Goal: Find specific page/section: Find specific page/section

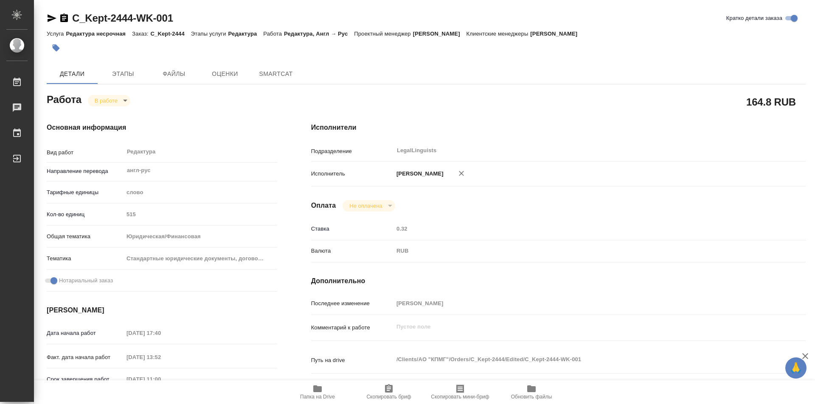
type textarea "x"
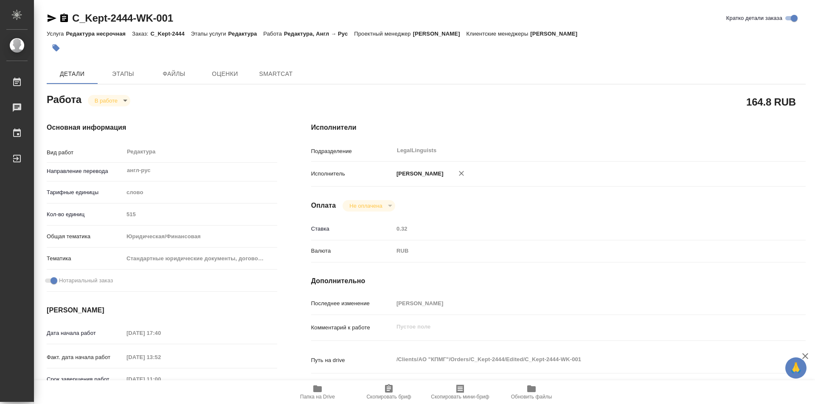
type textarea "x"
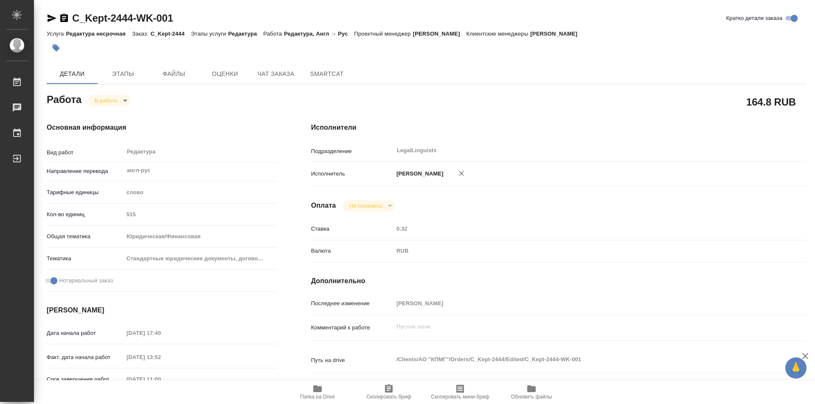
type textarea "x"
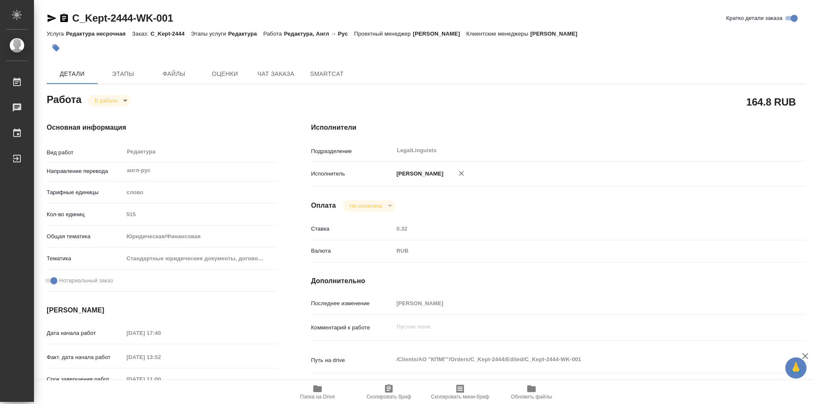
type textarea "x"
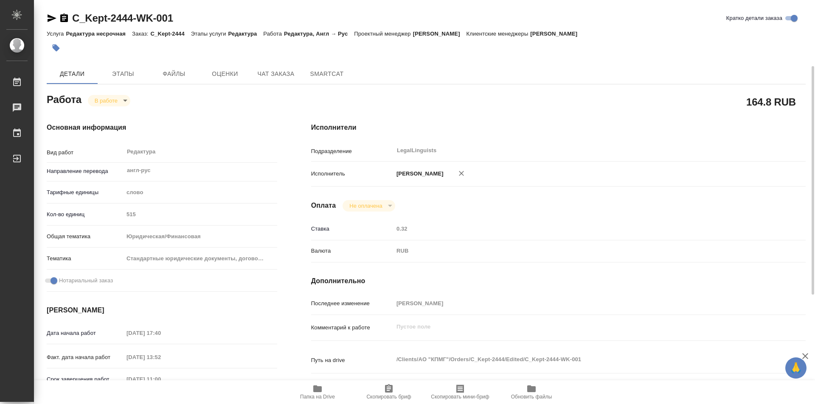
scroll to position [85, 0]
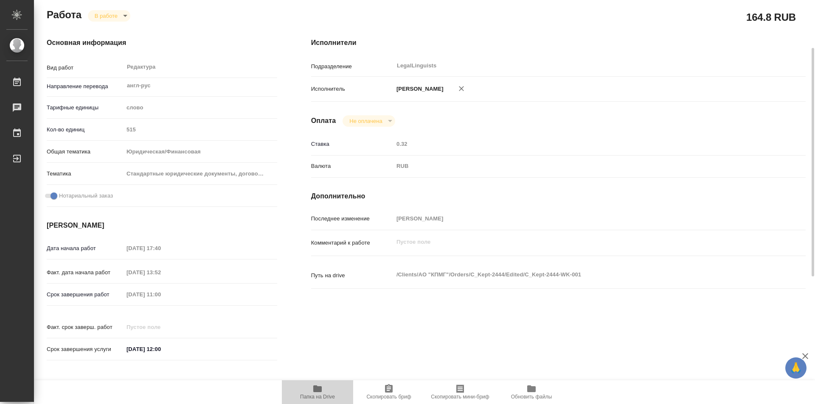
click at [327, 391] on span "Папка на Drive" at bounding box center [317, 392] width 61 height 16
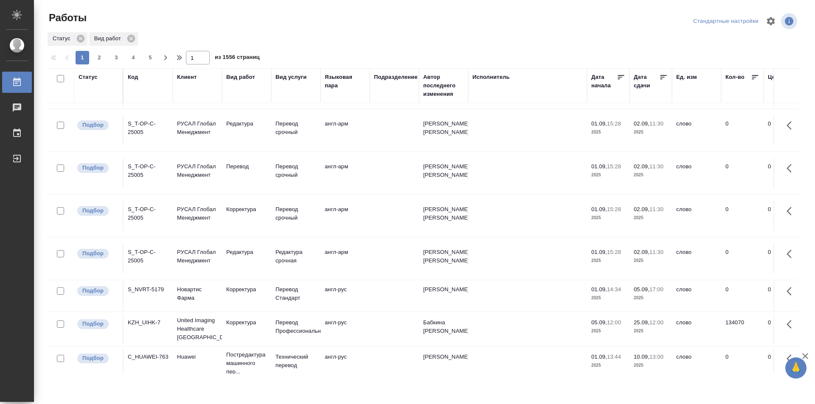
scroll to position [719, 0]
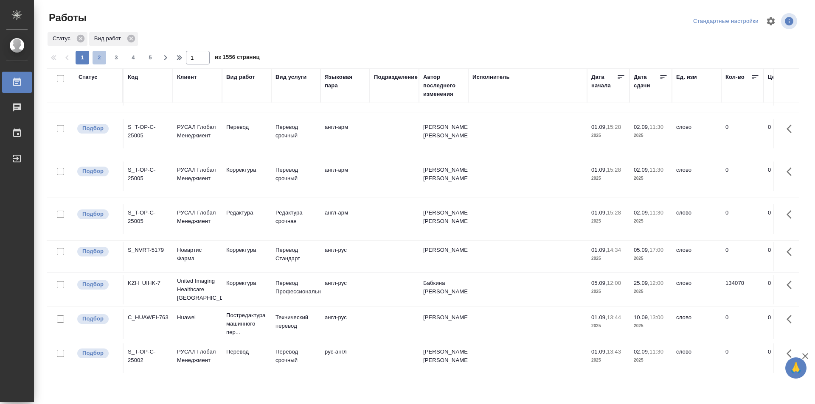
click at [97, 58] on span "2" at bounding box center [100, 57] width 14 height 8
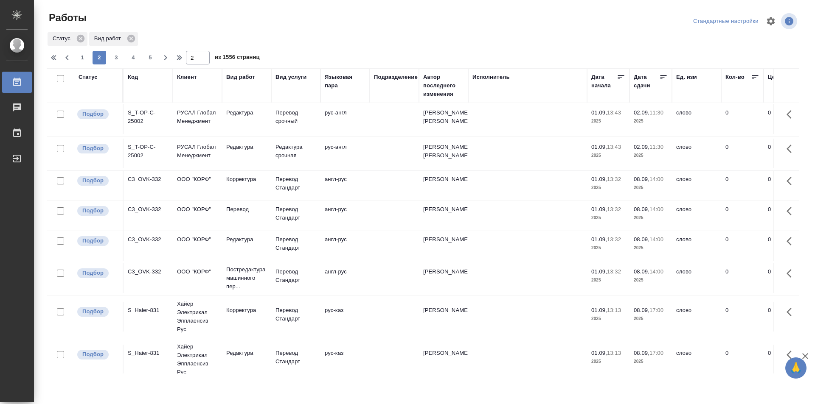
scroll to position [0, 0]
click at [119, 58] on span "3" at bounding box center [117, 57] width 14 height 8
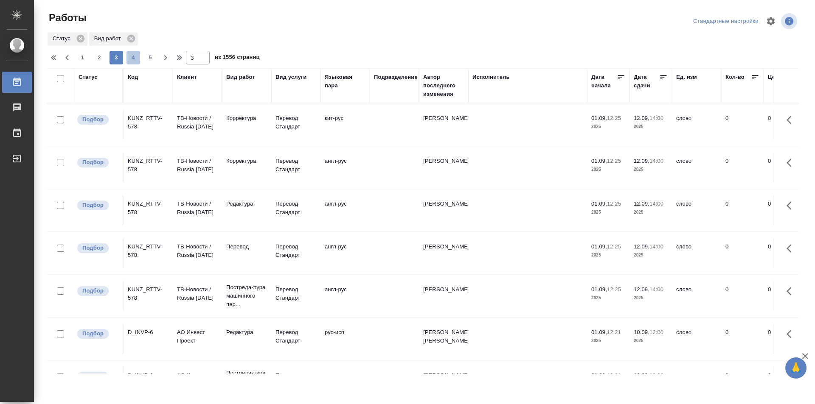
click at [135, 61] on span "4" at bounding box center [133, 57] width 14 height 8
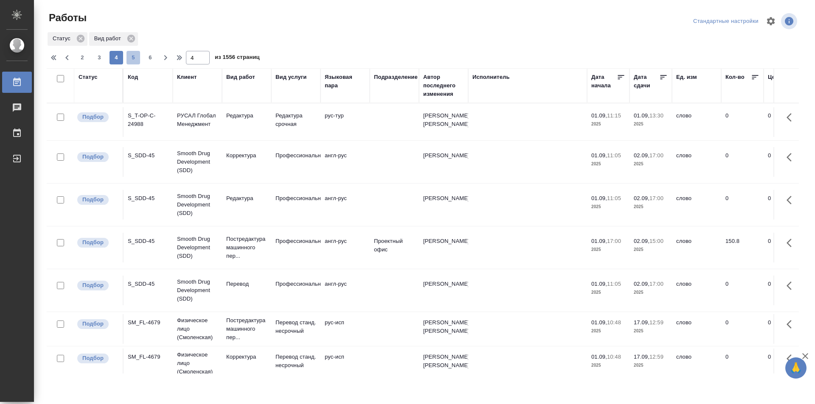
click at [135, 54] on span "5" at bounding box center [133, 57] width 14 height 8
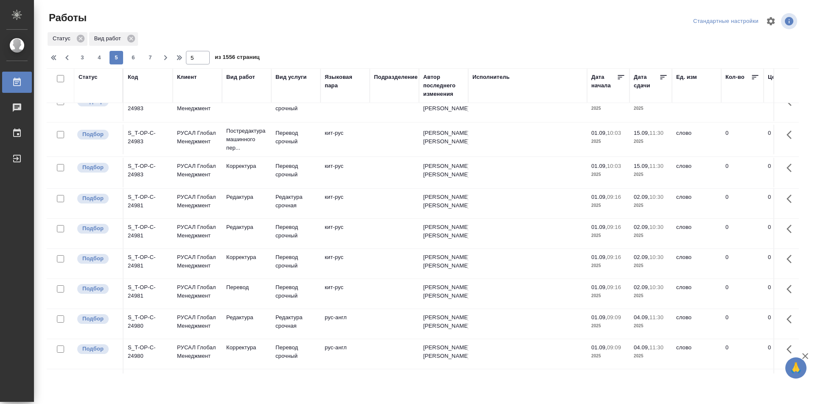
scroll to position [62, 0]
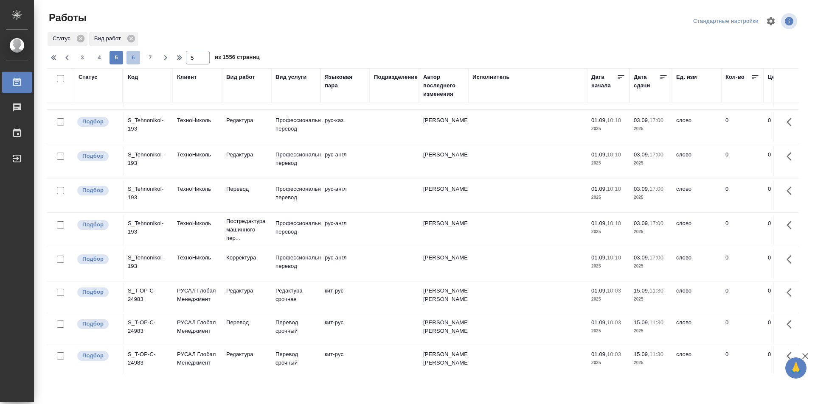
click at [134, 56] on span "6" at bounding box center [133, 57] width 14 height 8
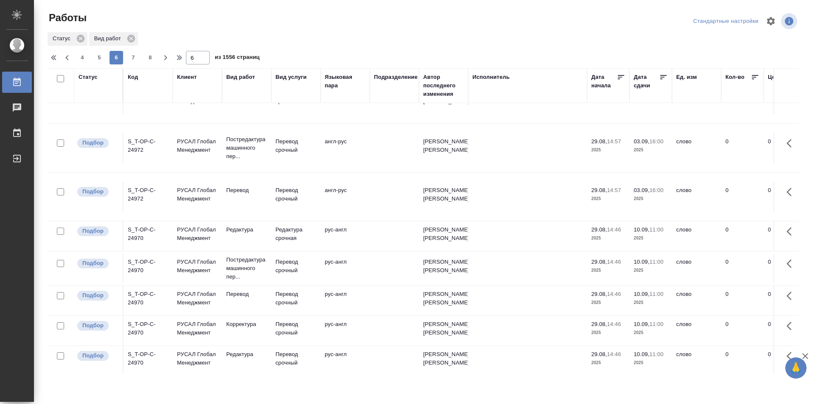
scroll to position [697, 0]
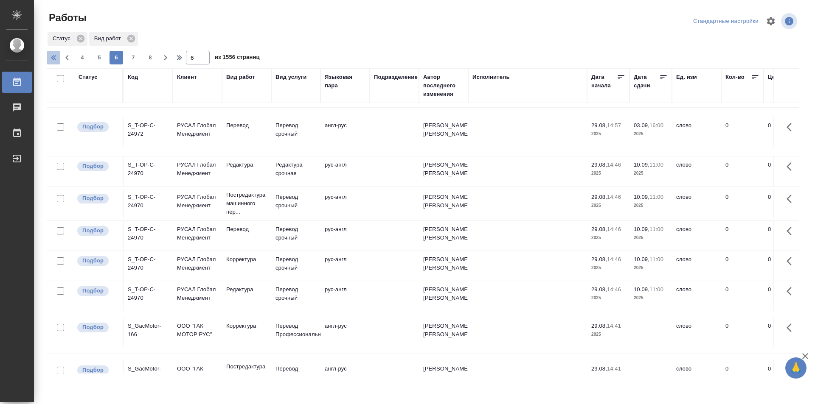
click at [53, 56] on icon "button" at bounding box center [55, 58] width 10 height 10
type input "1"
